Goal: Transaction & Acquisition: Purchase product/service

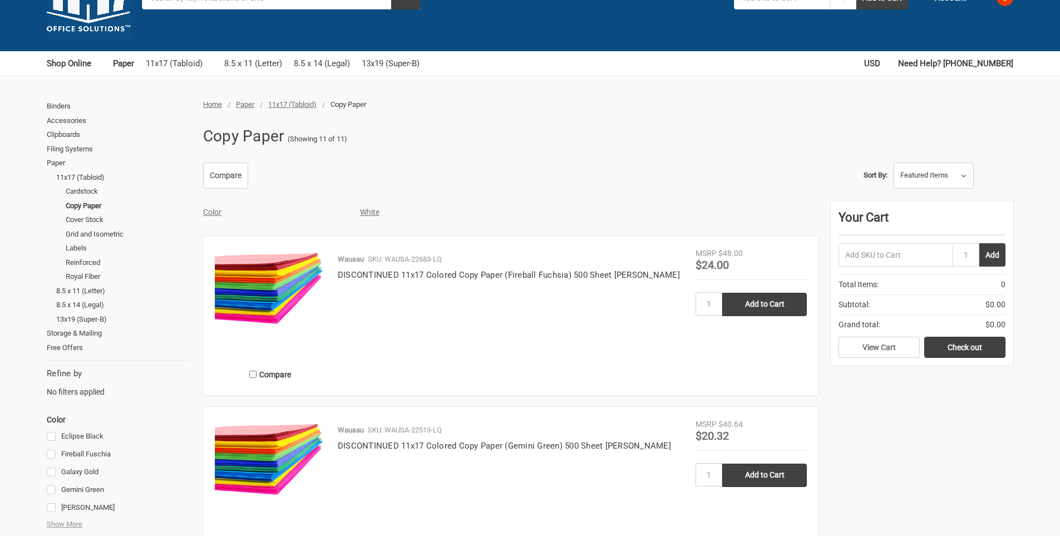
scroll to position [223, 0]
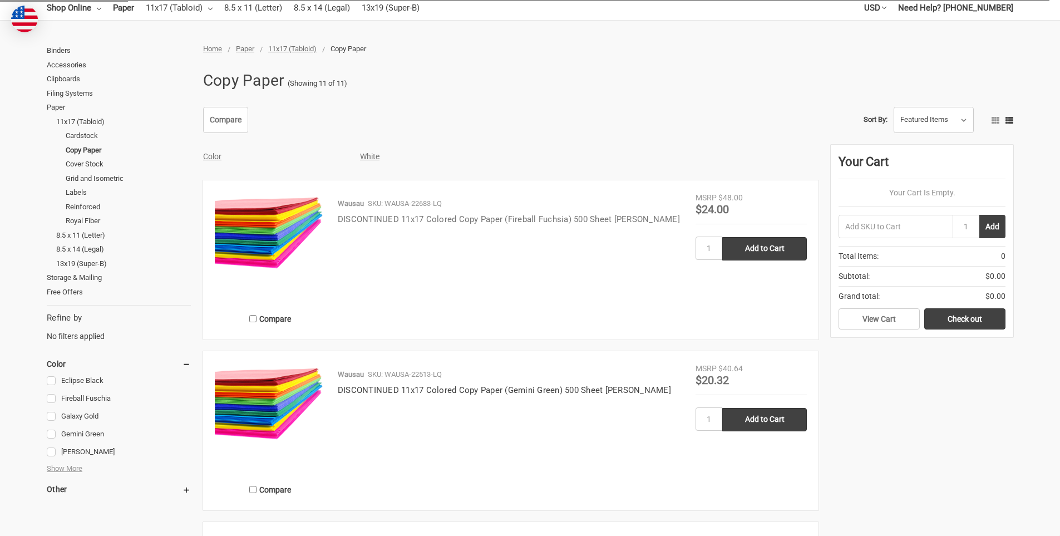
scroll to position [111, 0]
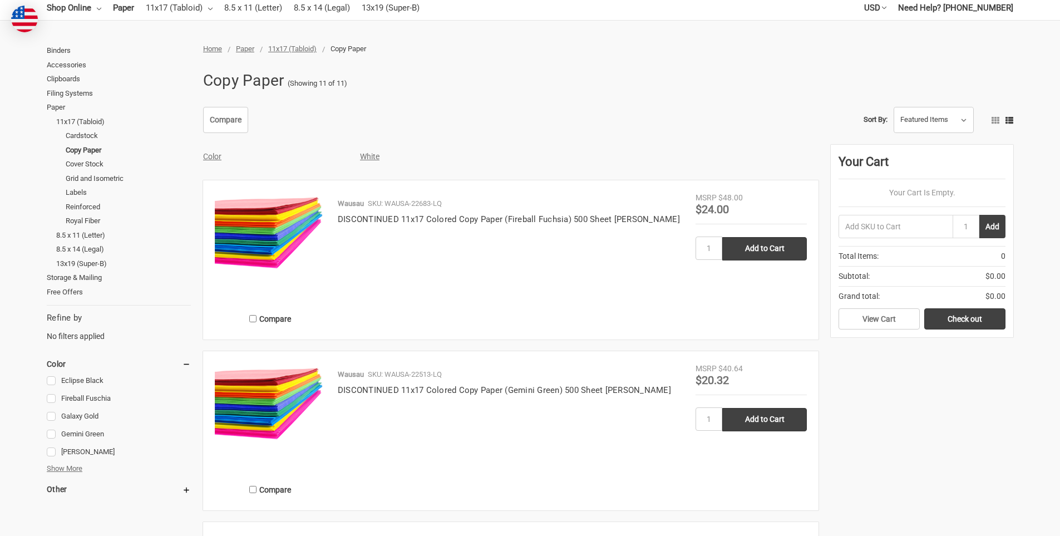
click at [74, 471] on span "Show More" at bounding box center [65, 468] width 36 height 11
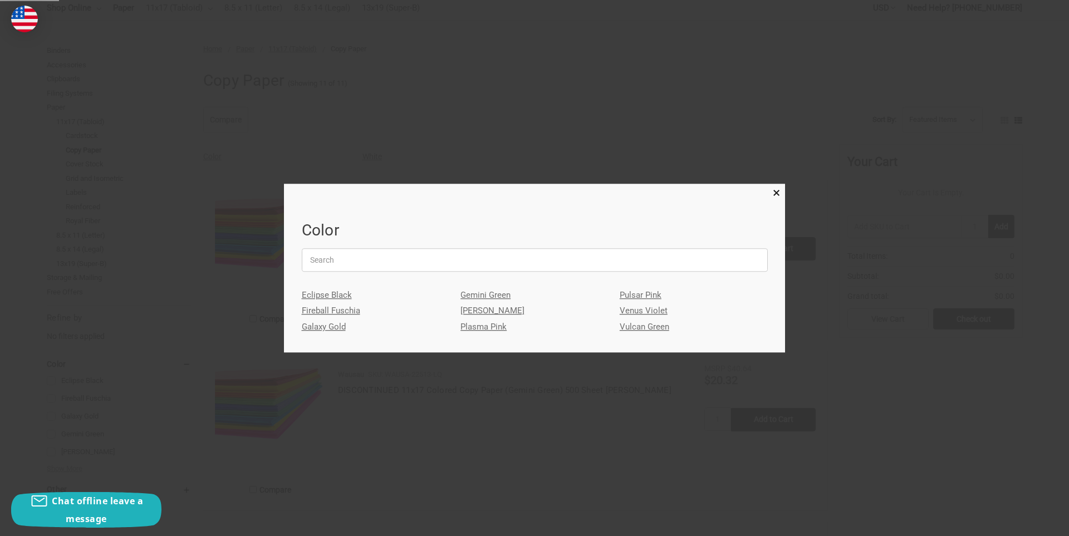
click at [504, 313] on link "[PERSON_NAME]" at bounding box center [534, 311] width 148 height 16
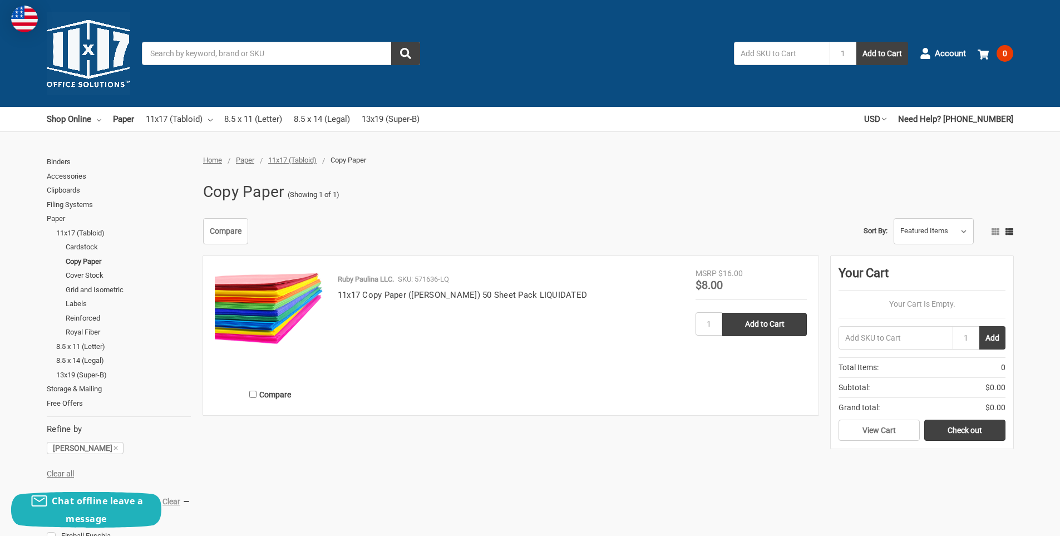
click at [104, 40] on img at bounding box center [88, 53] width 83 height 83
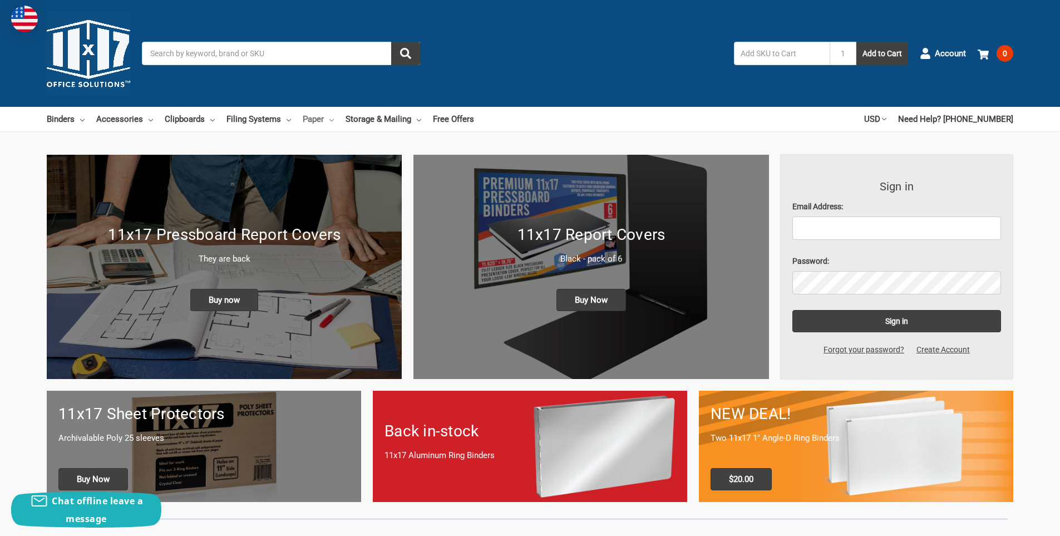
click at [328, 120] on link "Paper" at bounding box center [318, 119] width 31 height 24
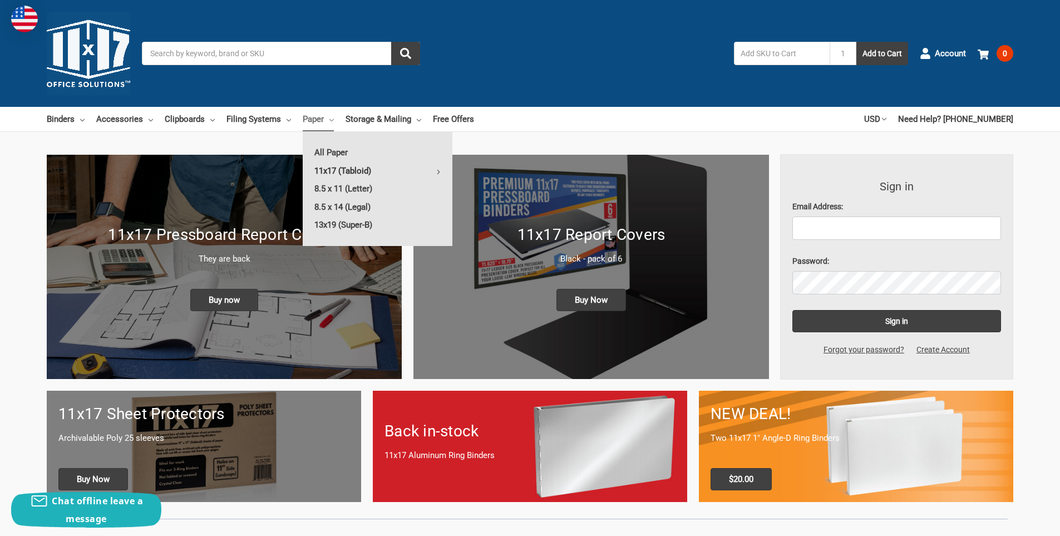
click at [346, 169] on link "11x17 (Tabloid)" at bounding box center [378, 171] width 150 height 18
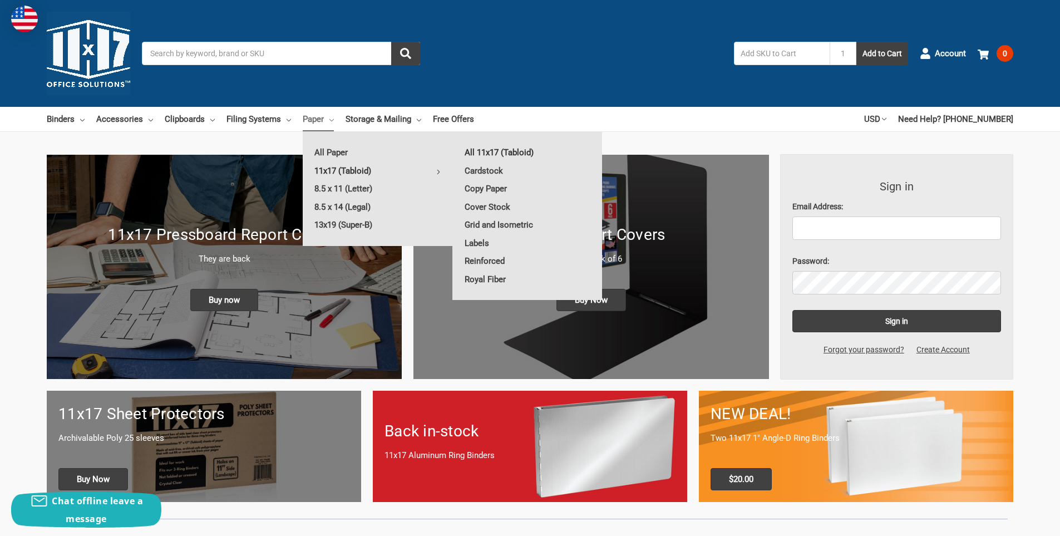
click at [528, 151] on link "All 11x17 (Tabloid)" at bounding box center [527, 153] width 149 height 18
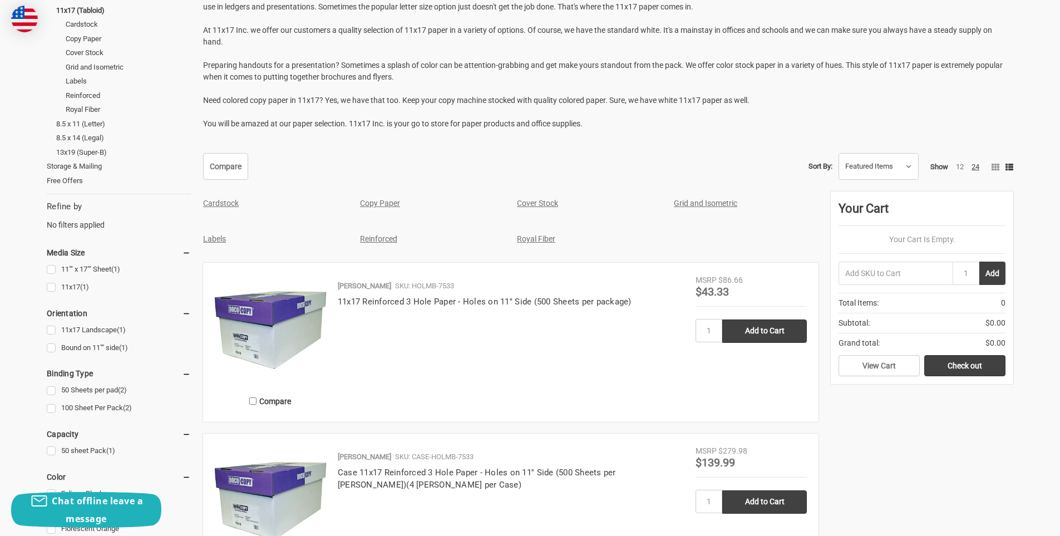
scroll to position [390, 0]
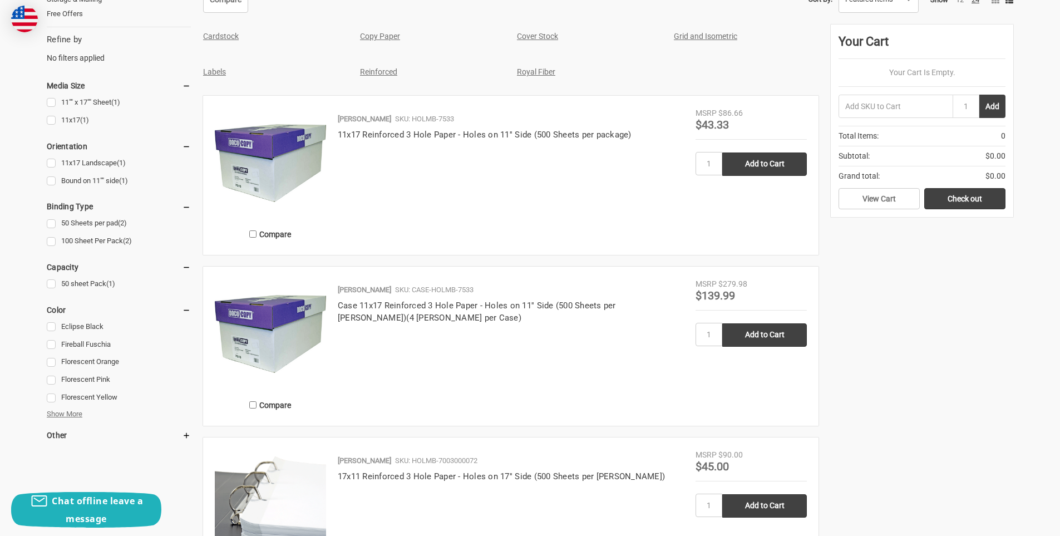
click at [71, 419] on span "Show More" at bounding box center [65, 413] width 36 height 11
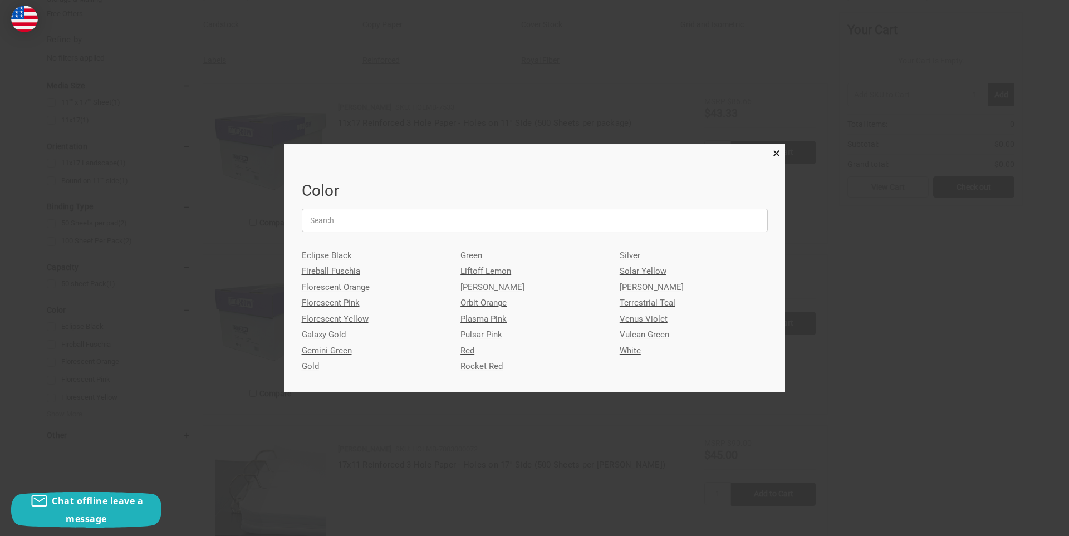
click at [470, 255] on link "Green" at bounding box center [534, 256] width 148 height 16
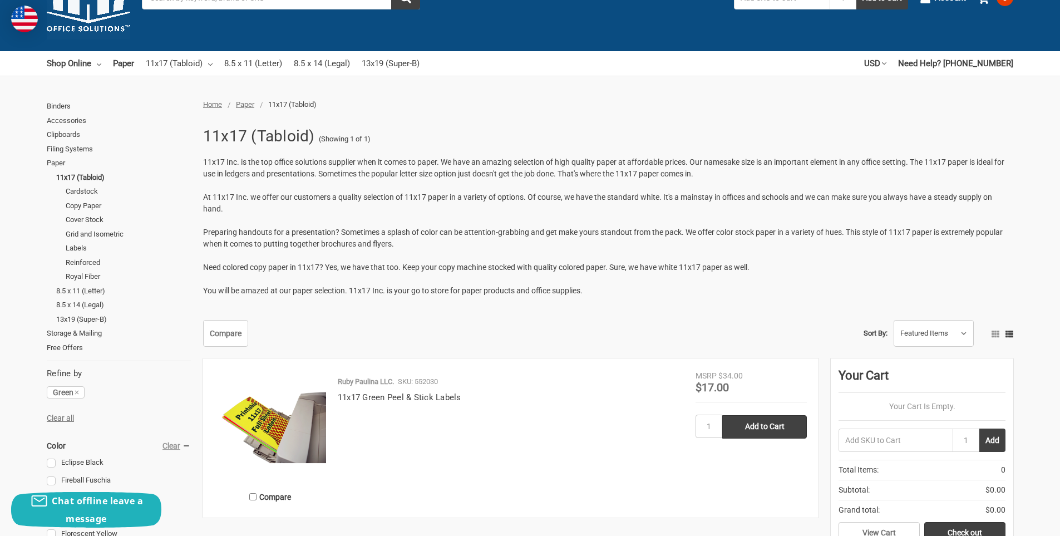
scroll to position [167, 0]
